Goal: Information Seeking & Learning: Learn about a topic

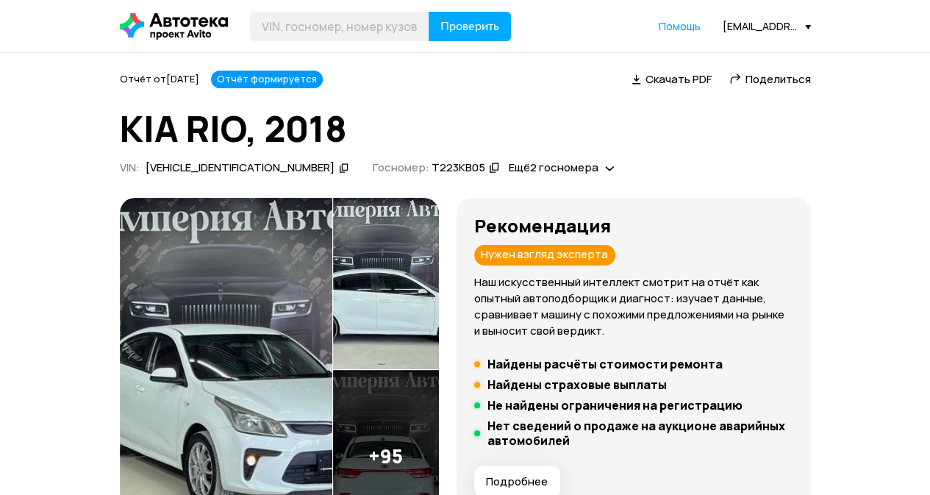
click at [274, 327] on img at bounding box center [226, 370] width 213 height 345
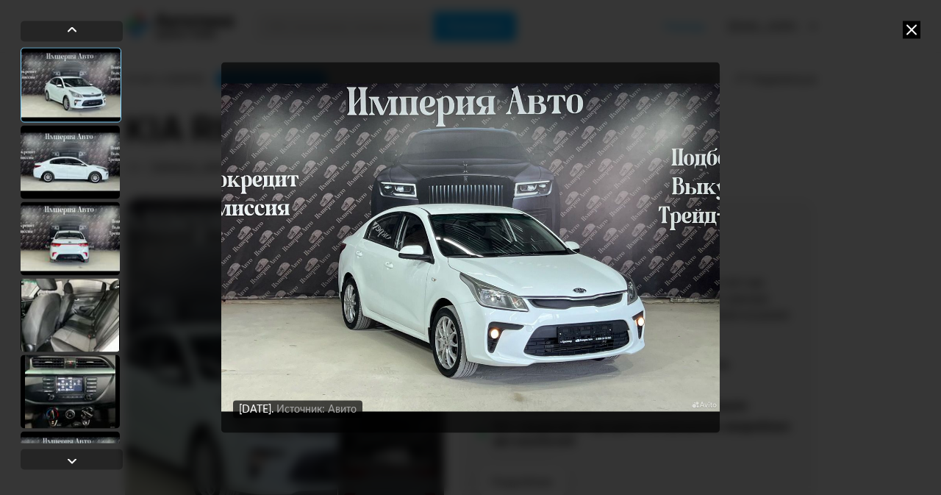
click at [87, 216] on div at bounding box center [70, 239] width 99 height 74
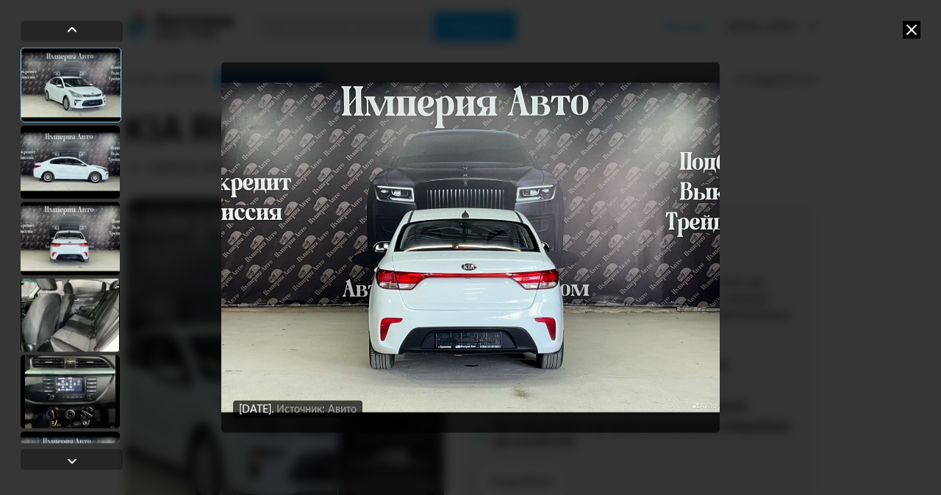
click at [71, 333] on div at bounding box center [70, 315] width 99 height 74
drag, startPoint x: 76, startPoint y: 385, endPoint x: 128, endPoint y: 363, distance: 55.7
click at [76, 386] on div at bounding box center [70, 392] width 99 height 74
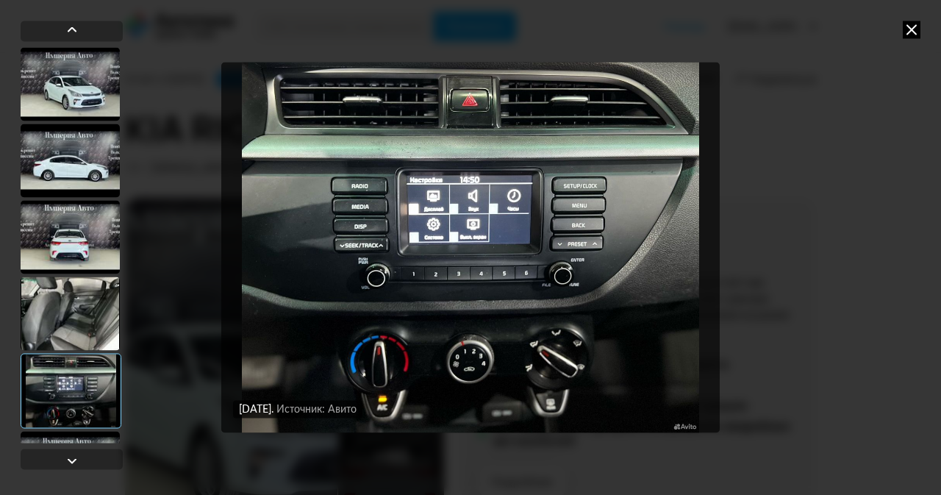
click at [909, 29] on icon at bounding box center [912, 30] width 18 height 18
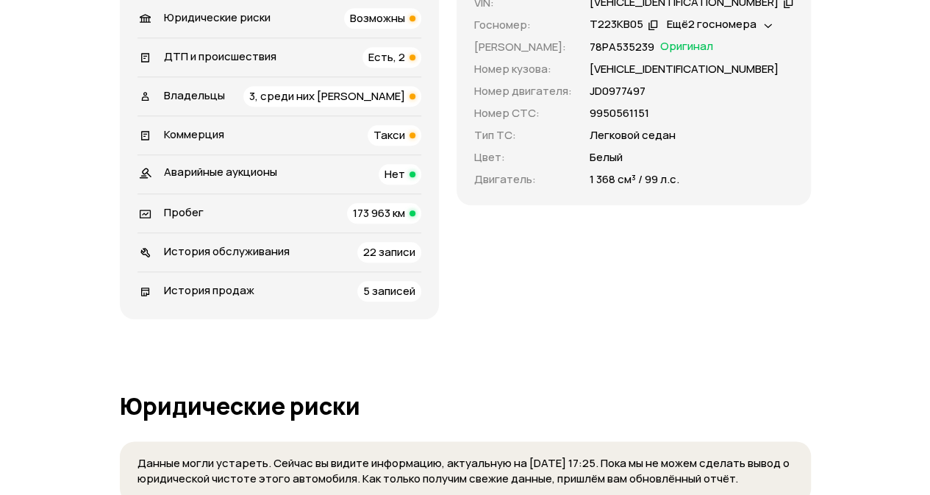
scroll to position [515, 0]
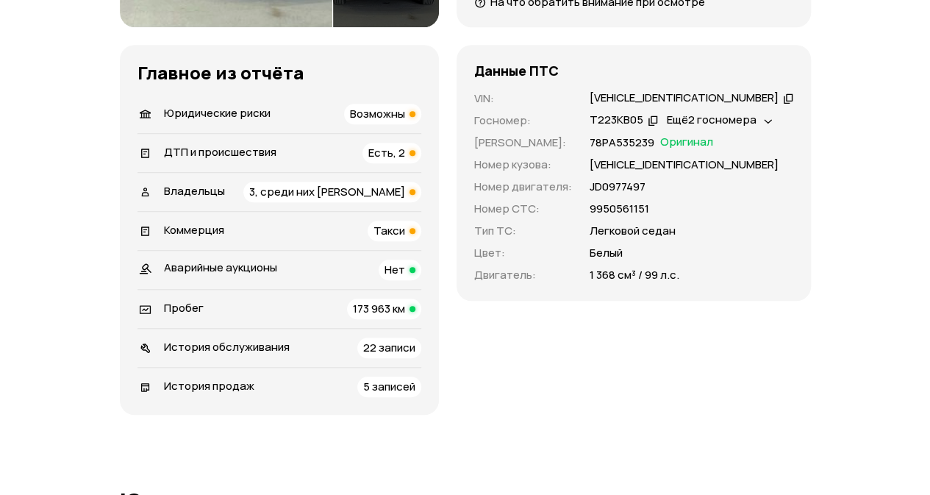
click at [252, 179] on li "Владельцы 3, среди них [PERSON_NAME]" at bounding box center [280, 191] width 284 height 39
click at [276, 190] on div "Владельцы 3, среди них [PERSON_NAME]" at bounding box center [280, 192] width 284 height 21
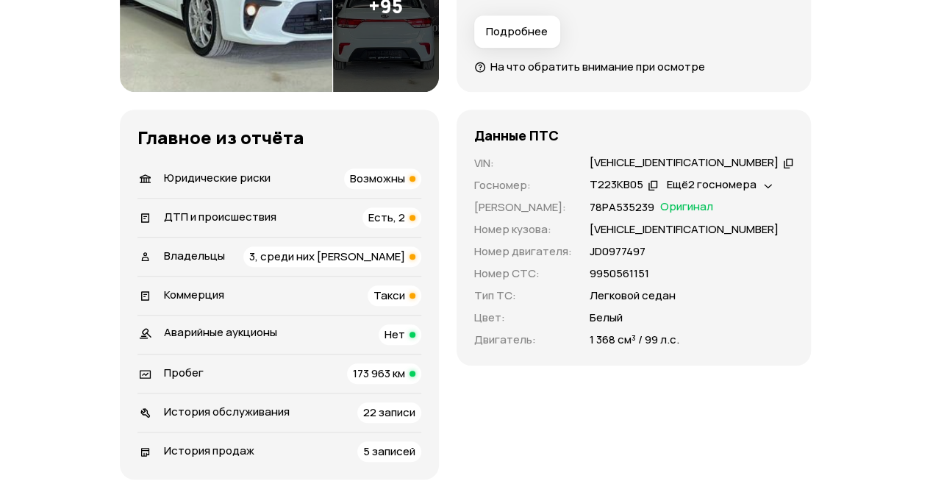
scroll to position [385, 0]
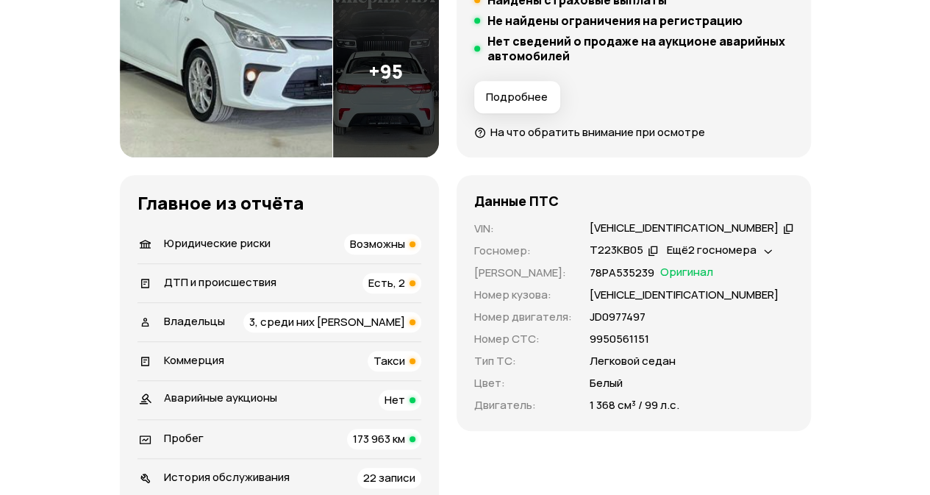
click at [316, 361] on div "Коммерция Такси" at bounding box center [280, 361] width 284 height 21
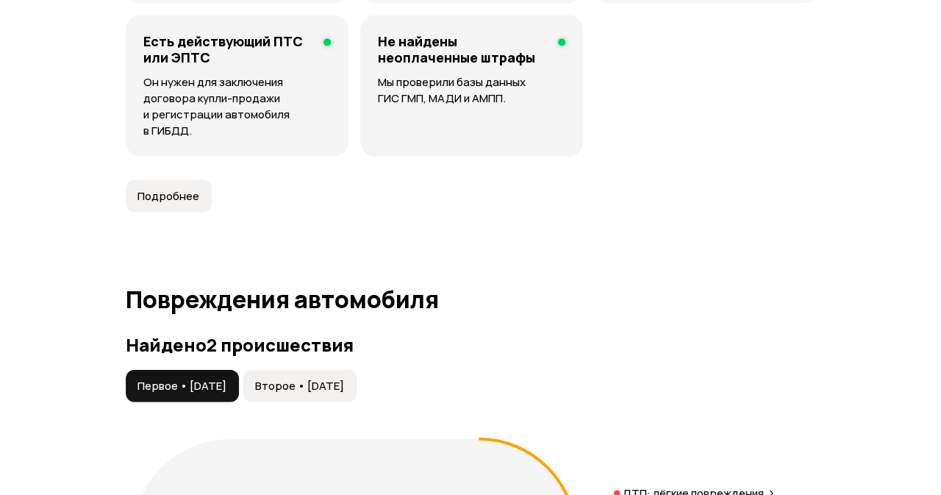
scroll to position [1608, 0]
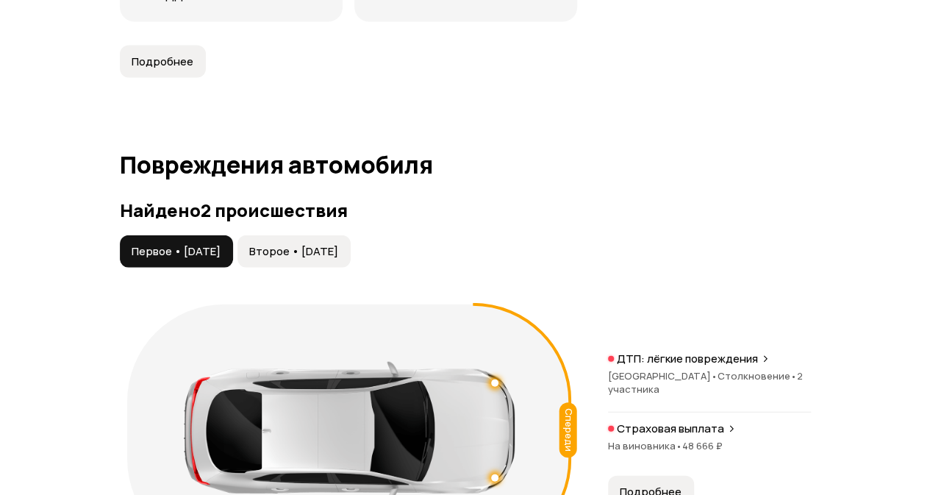
click at [711, 377] on span "•" at bounding box center [714, 375] width 7 height 13
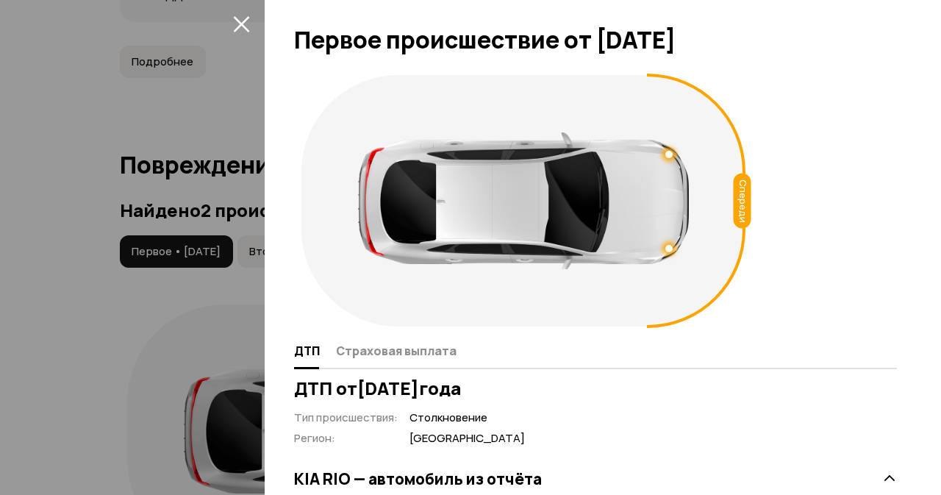
click at [668, 152] on div at bounding box center [669, 154] width 7 height 7
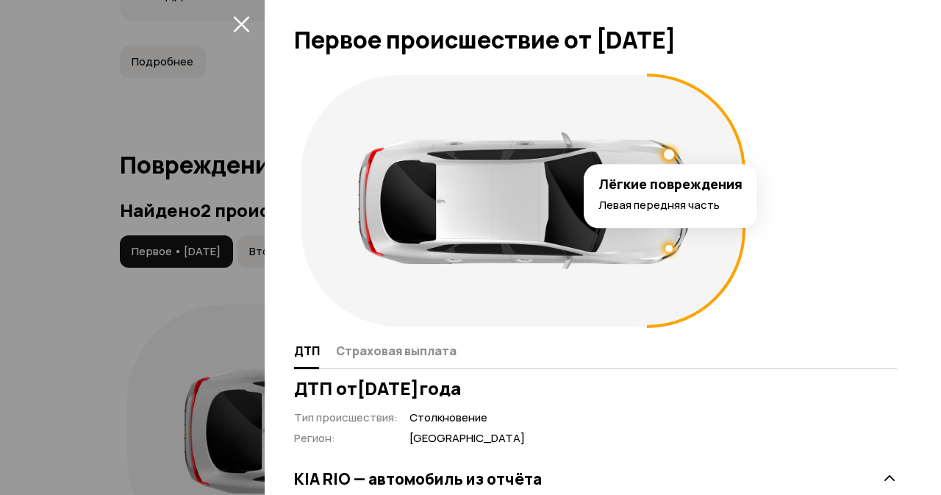
click at [673, 244] on div at bounding box center [523, 200] width 331 height 137
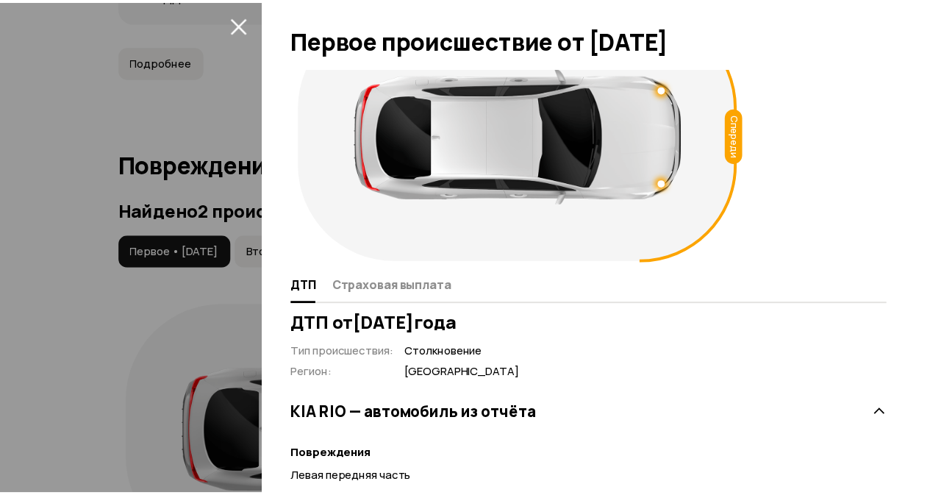
scroll to position [0, 0]
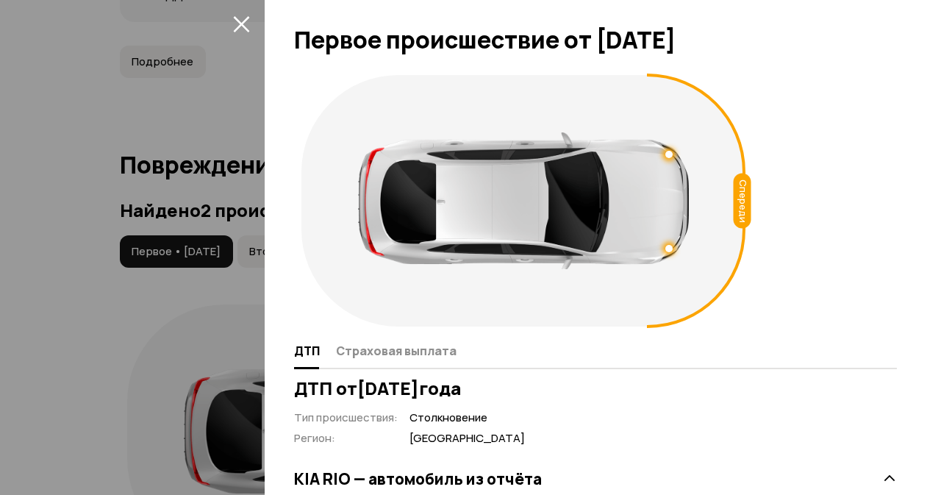
click at [244, 17] on icon "закрыть" at bounding box center [241, 23] width 17 height 17
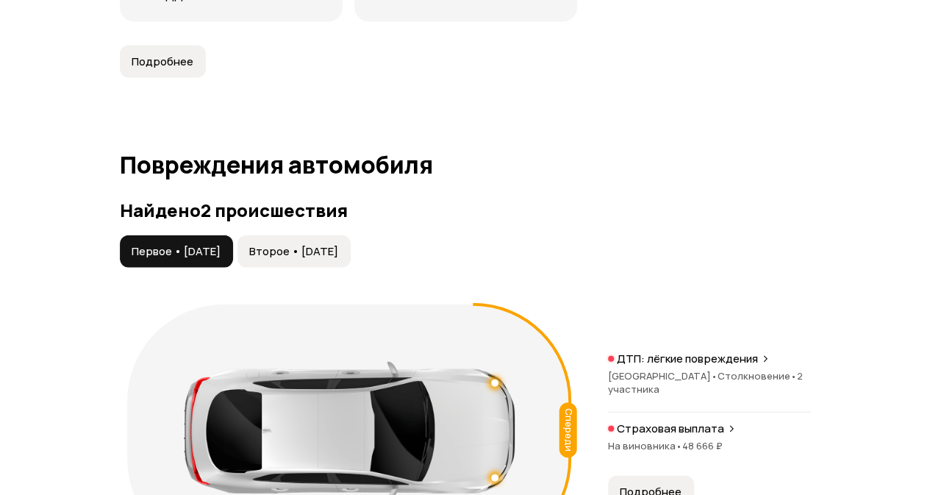
click at [663, 422] on p "Страховая выплата" at bounding box center [670, 428] width 107 height 15
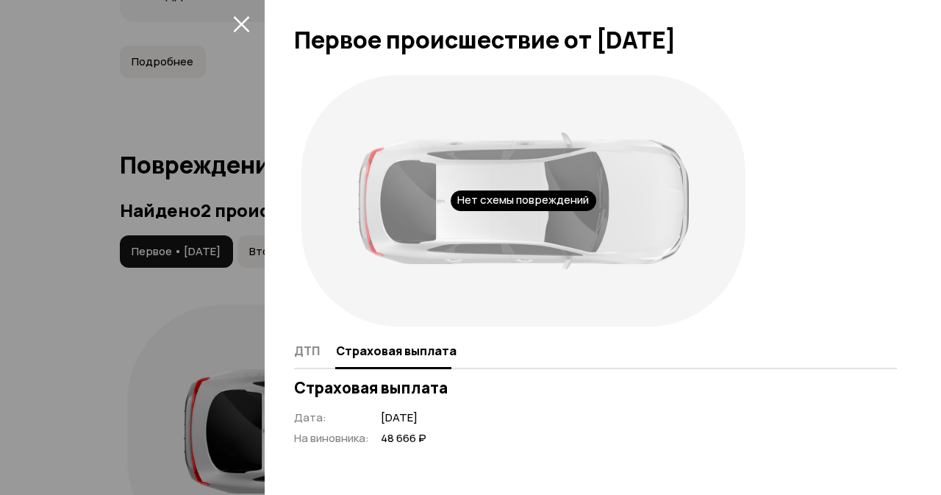
drag, startPoint x: 243, startPoint y: 20, endPoint x: 249, endPoint y: 35, distance: 16.3
click at [243, 21] on icon "закрыть" at bounding box center [241, 24] width 16 height 16
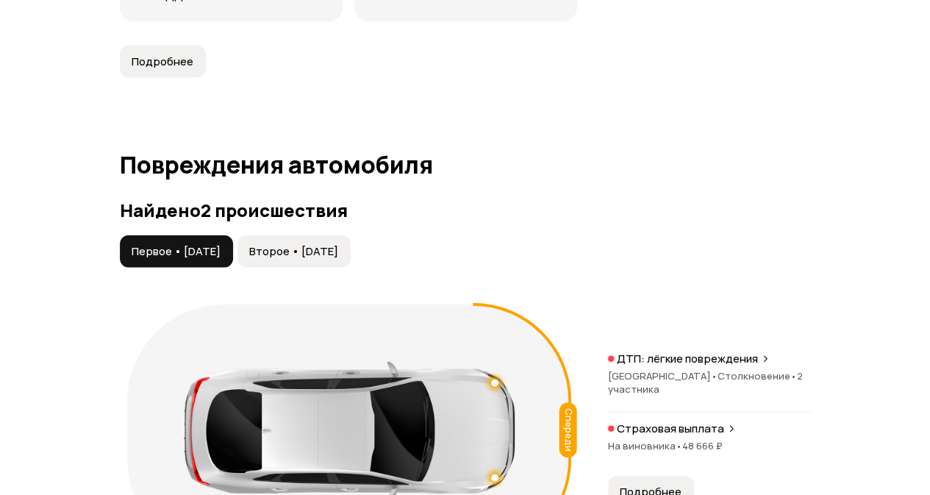
click at [327, 246] on span "Второе • [DATE]" at bounding box center [293, 251] width 89 height 15
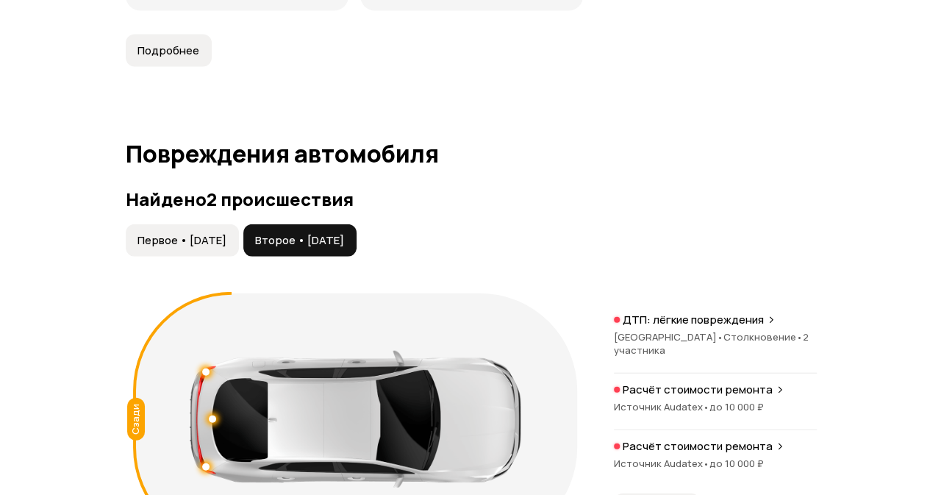
scroll to position [1681, 0]
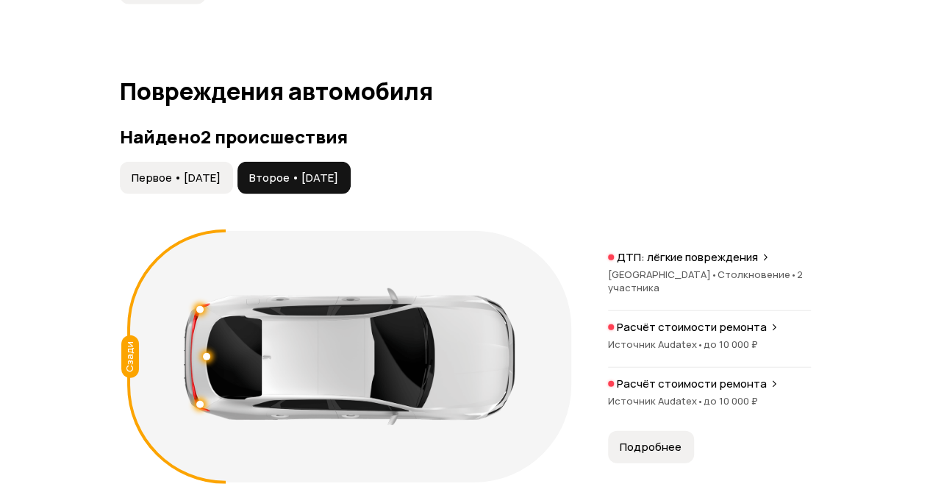
click at [694, 279] on div "[GEOGRAPHIC_DATA] • Столкновение • 2 участника" at bounding box center [709, 281] width 203 height 26
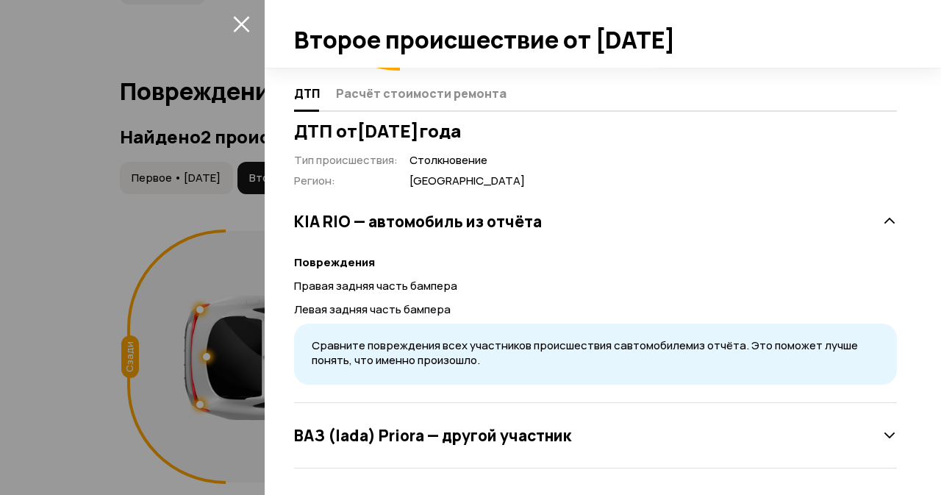
scroll to position [259, 0]
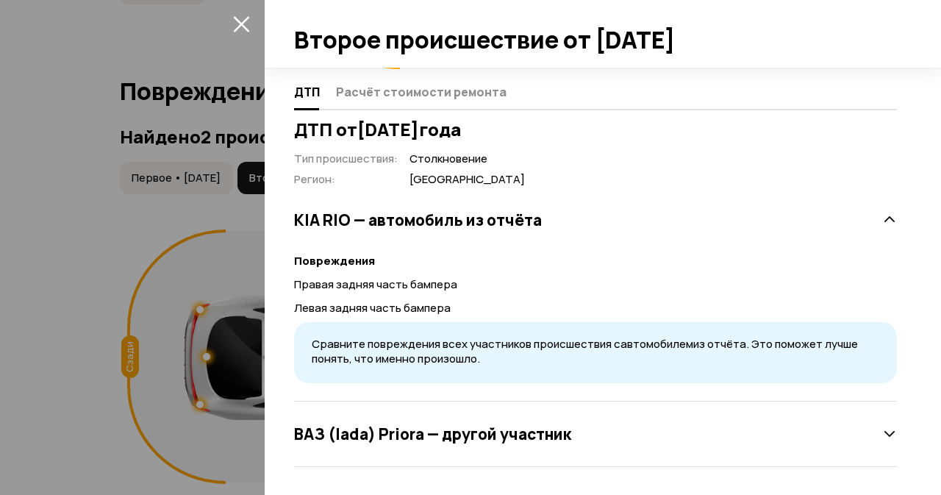
click at [246, 21] on icon "закрыть" at bounding box center [241, 23] width 17 height 17
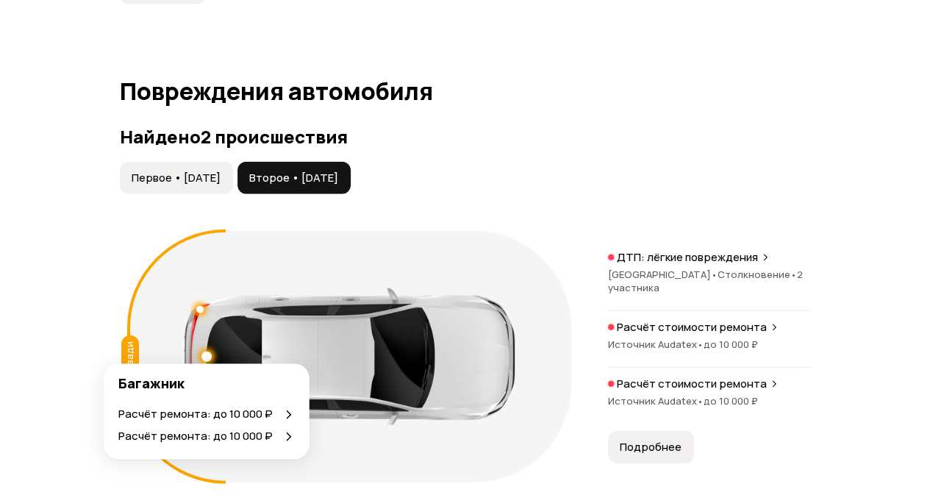
click at [204, 352] on div at bounding box center [207, 357] width 10 height 10
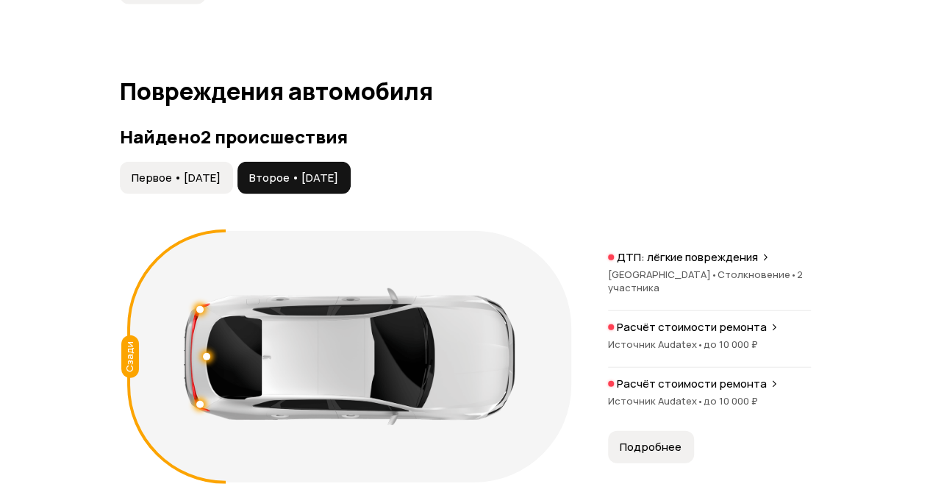
click at [725, 340] on span "до 10 000 ₽" at bounding box center [731, 344] width 54 height 13
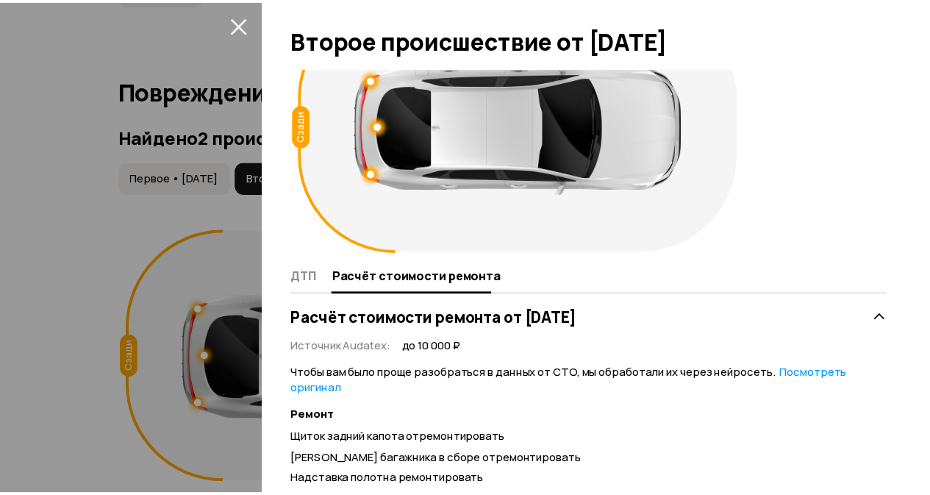
scroll to position [0, 0]
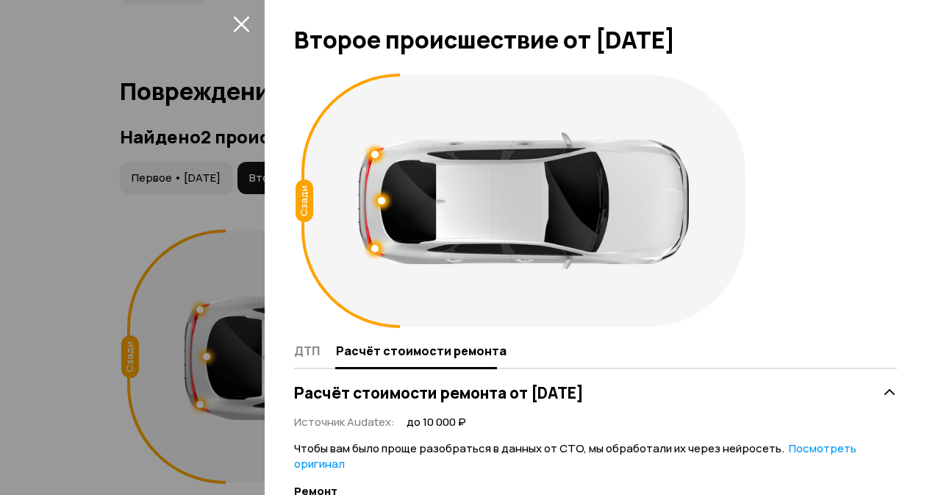
click at [238, 26] on icon "закрыть" at bounding box center [241, 23] width 17 height 17
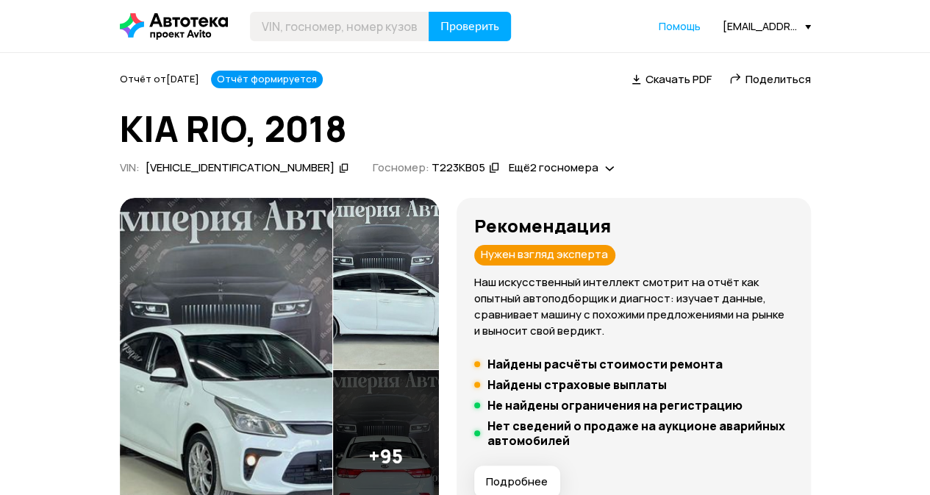
click at [783, 76] on span "Поделиться" at bounding box center [778, 78] width 65 height 15
